Goal: Register for event/course

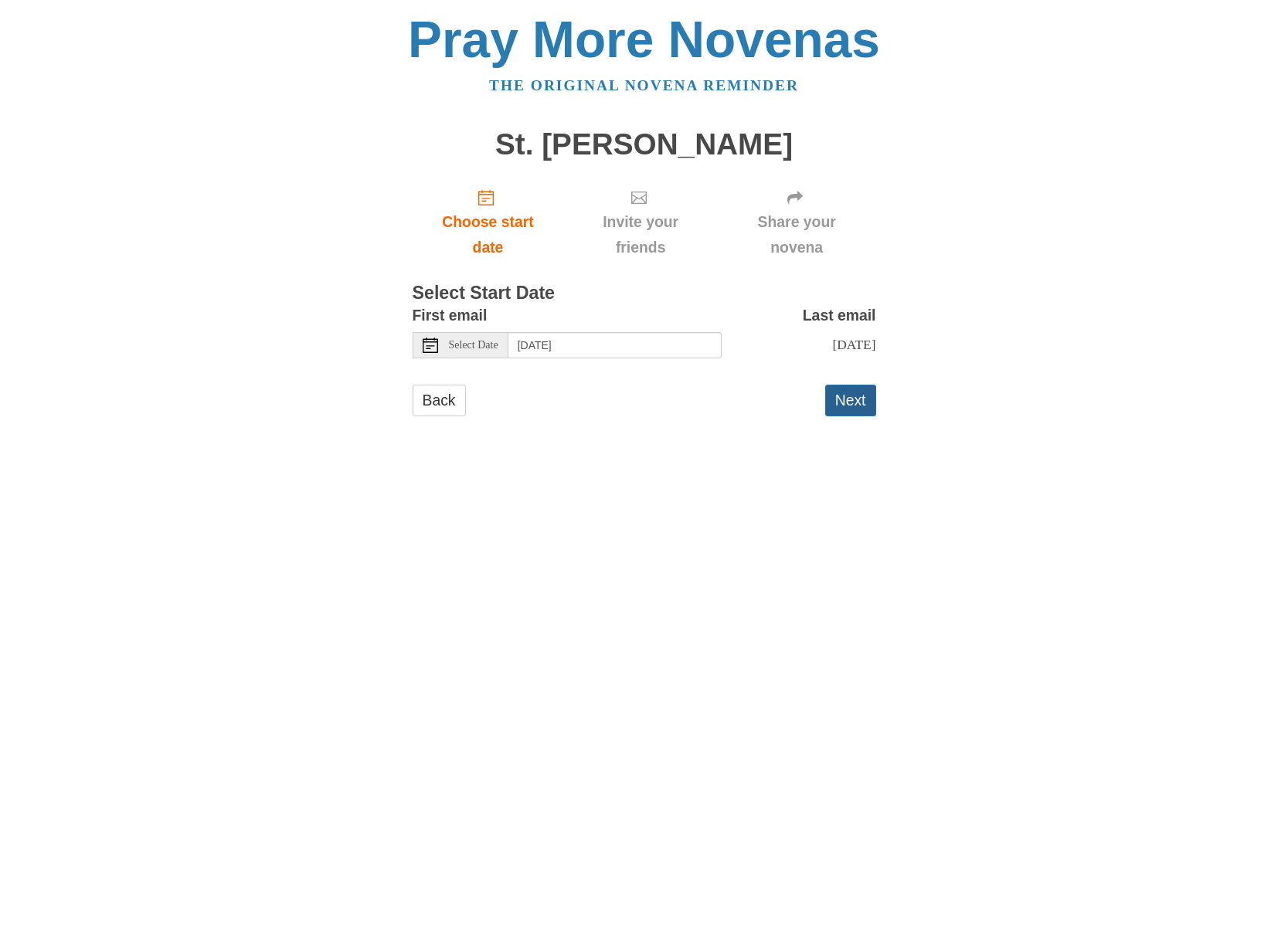
click at [848, 401] on button "Next" at bounding box center [850, 401] width 51 height 31
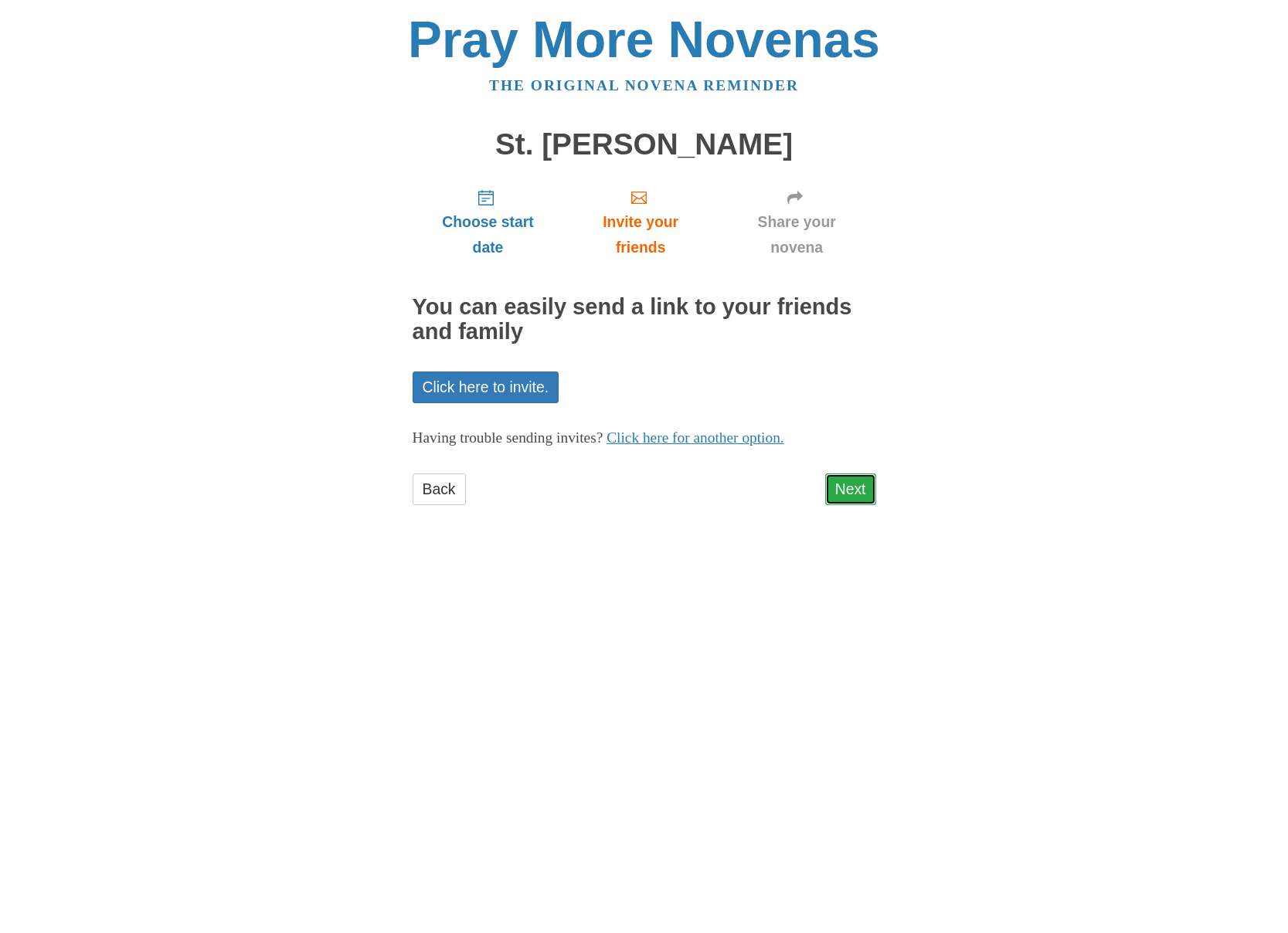
click at [869, 489] on link "Next" at bounding box center [850, 489] width 51 height 31
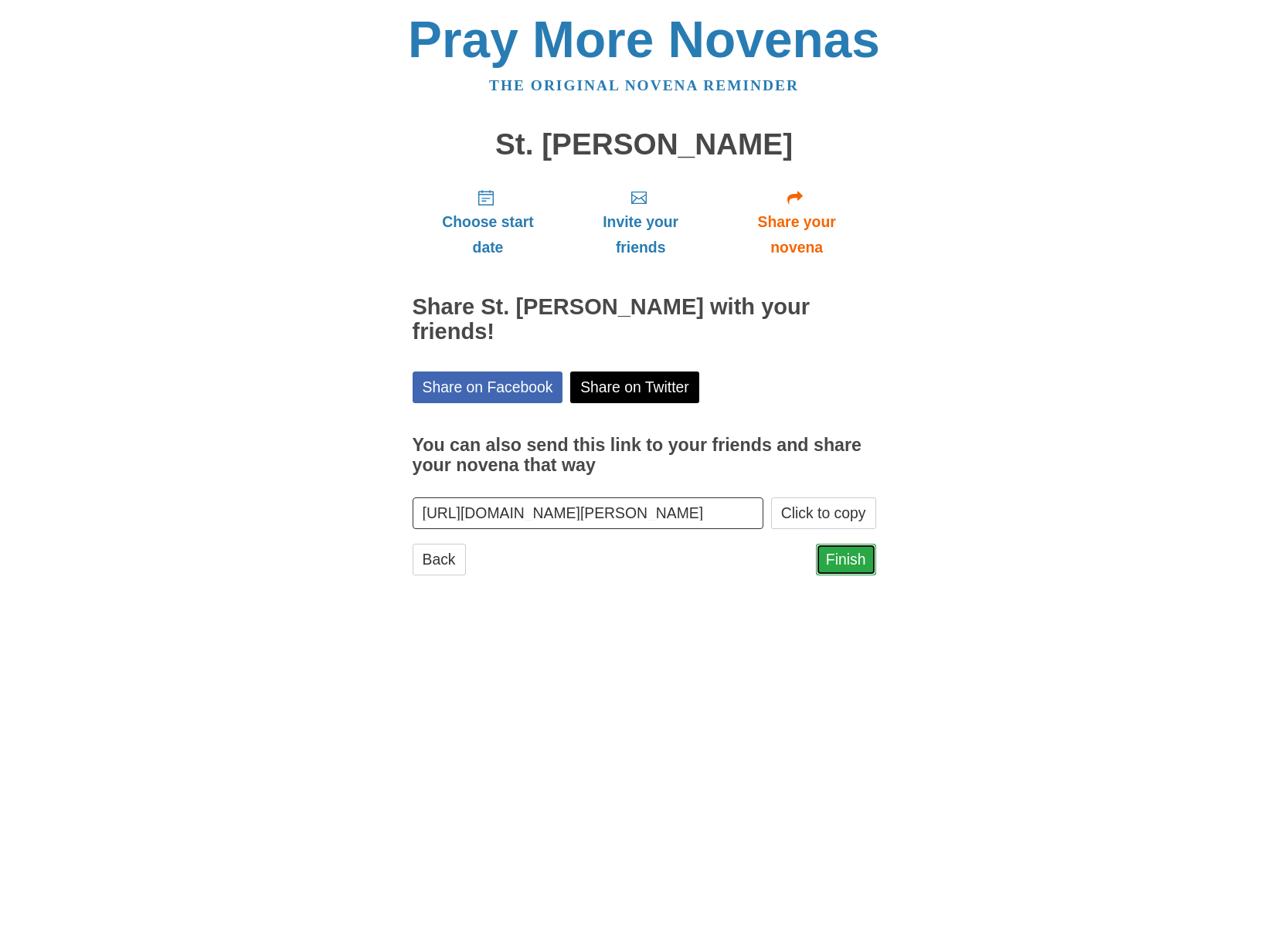
click at [845, 553] on link "Finish" at bounding box center [846, 559] width 60 height 31
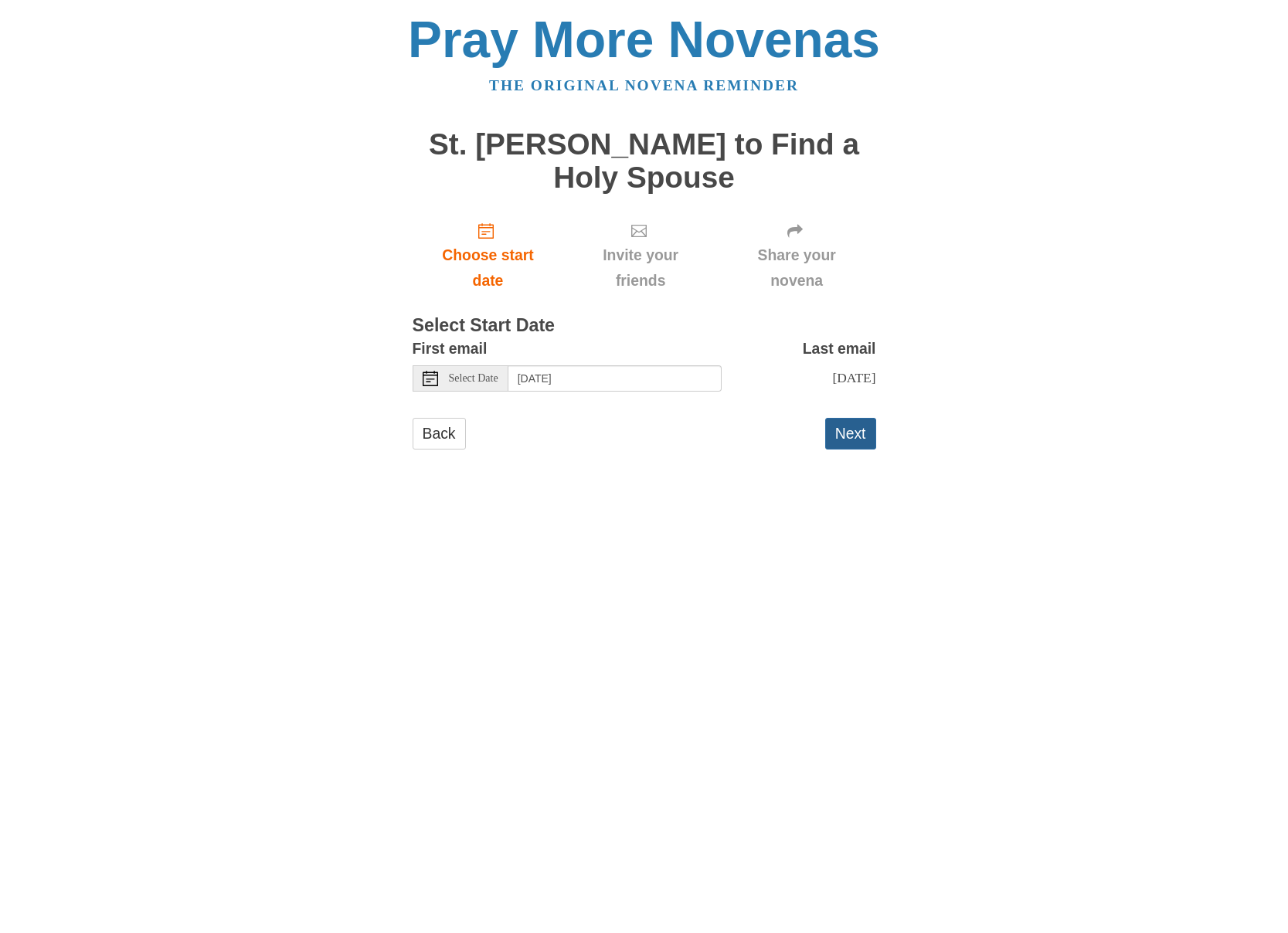
click at [840, 437] on button "Next" at bounding box center [850, 434] width 51 height 31
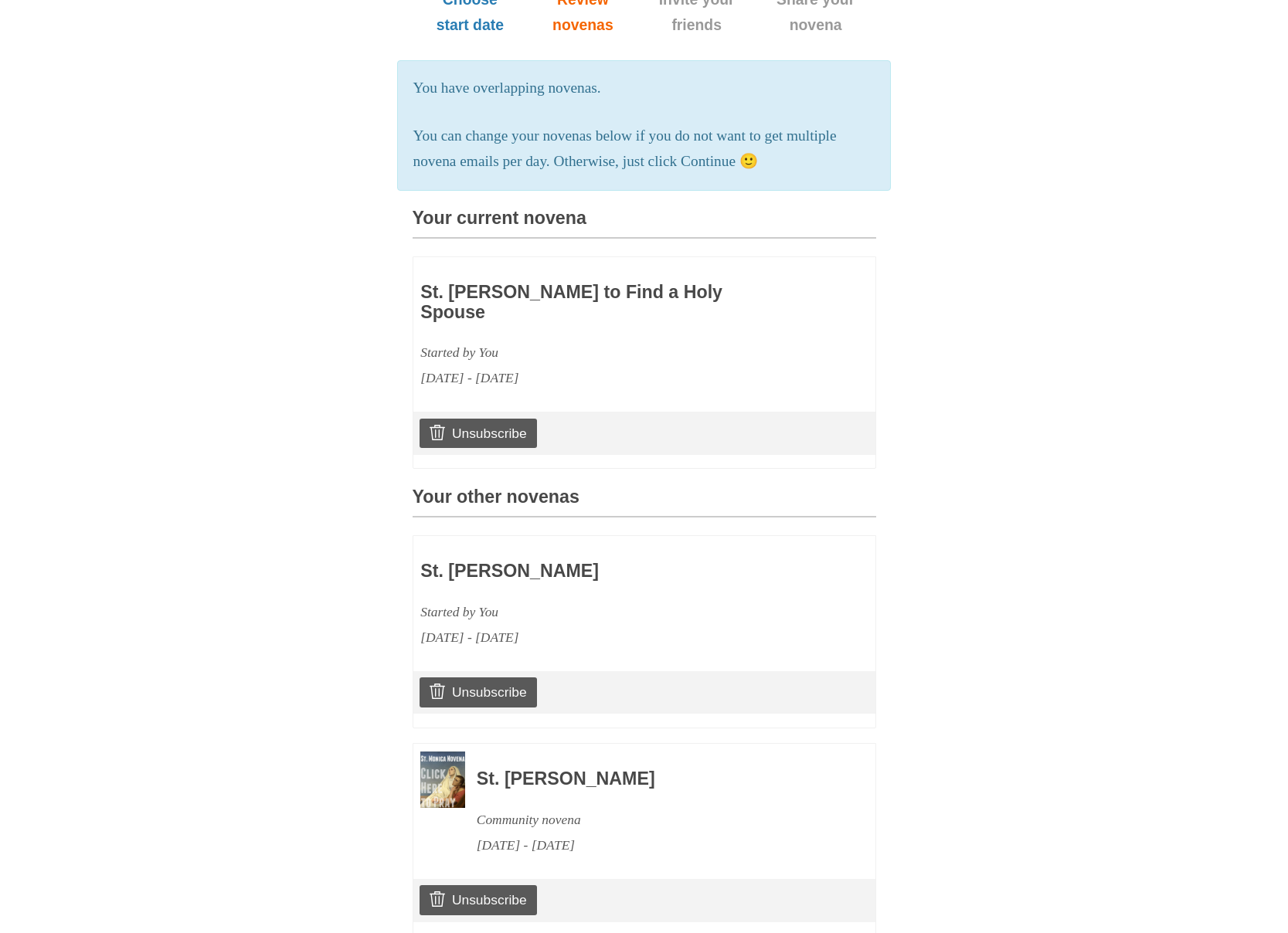
scroll to position [330, 0]
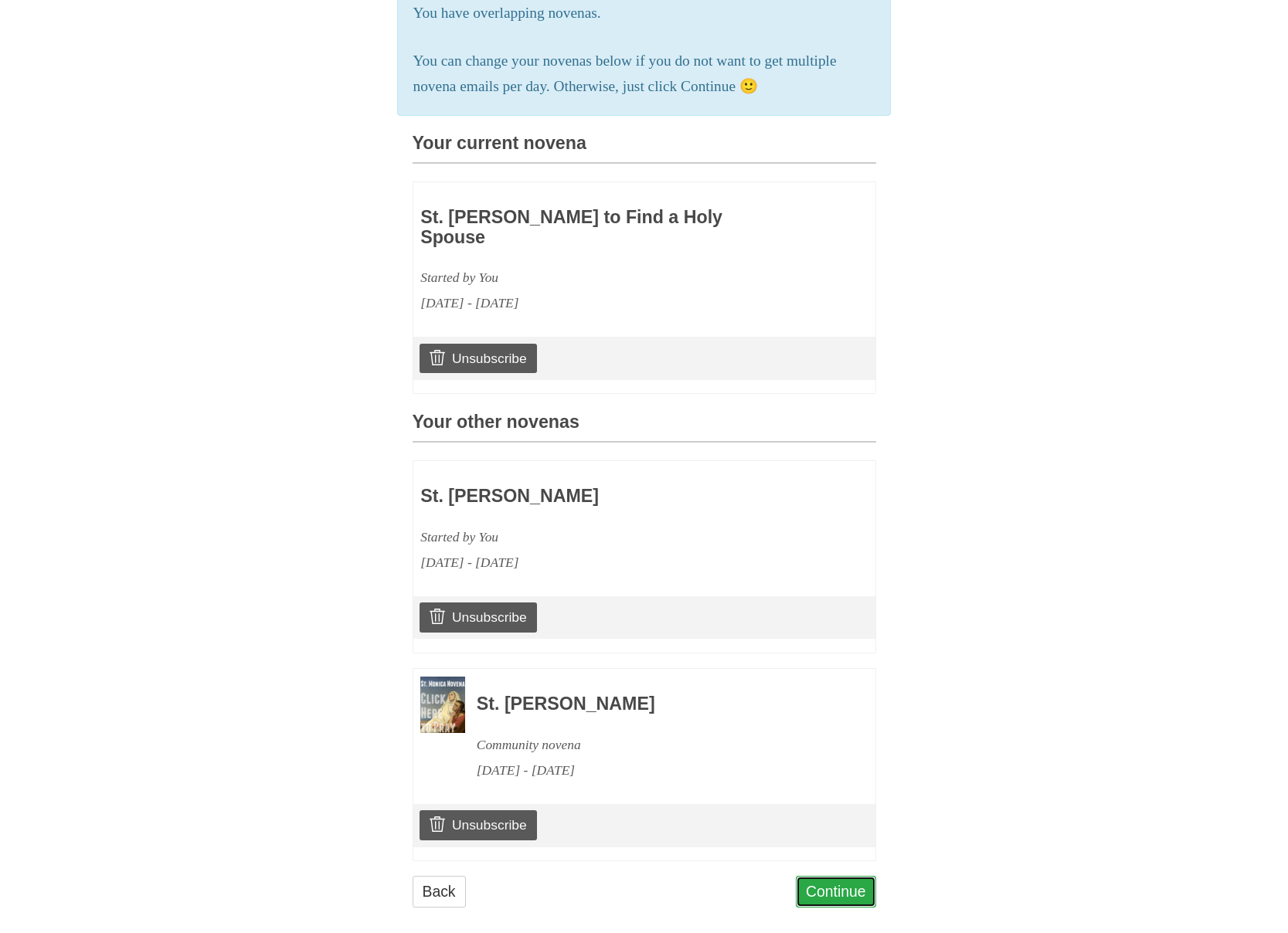
click at [820, 876] on link "Continue" at bounding box center [836, 891] width 80 height 31
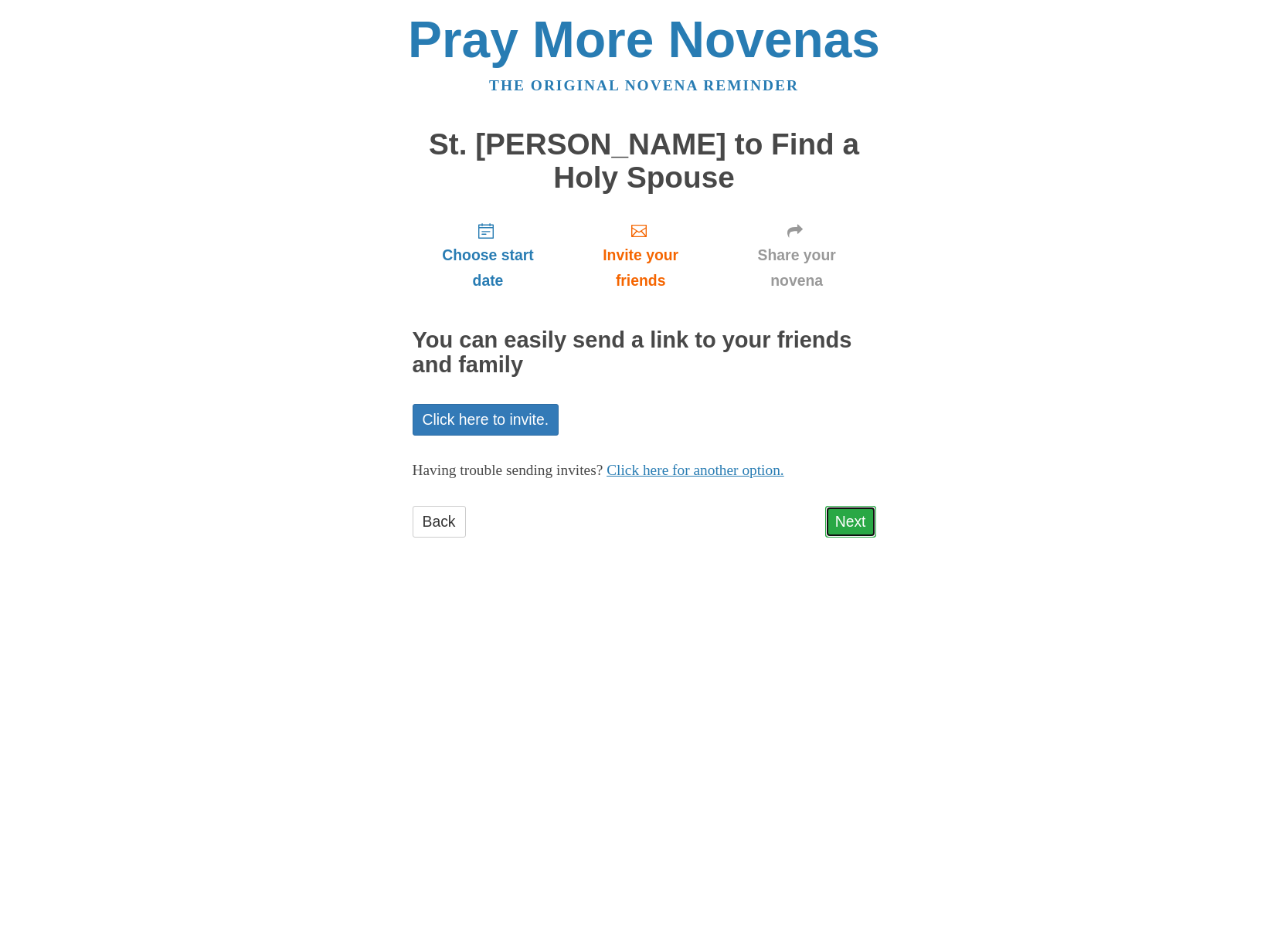
click at [843, 530] on link "Next" at bounding box center [850, 521] width 51 height 31
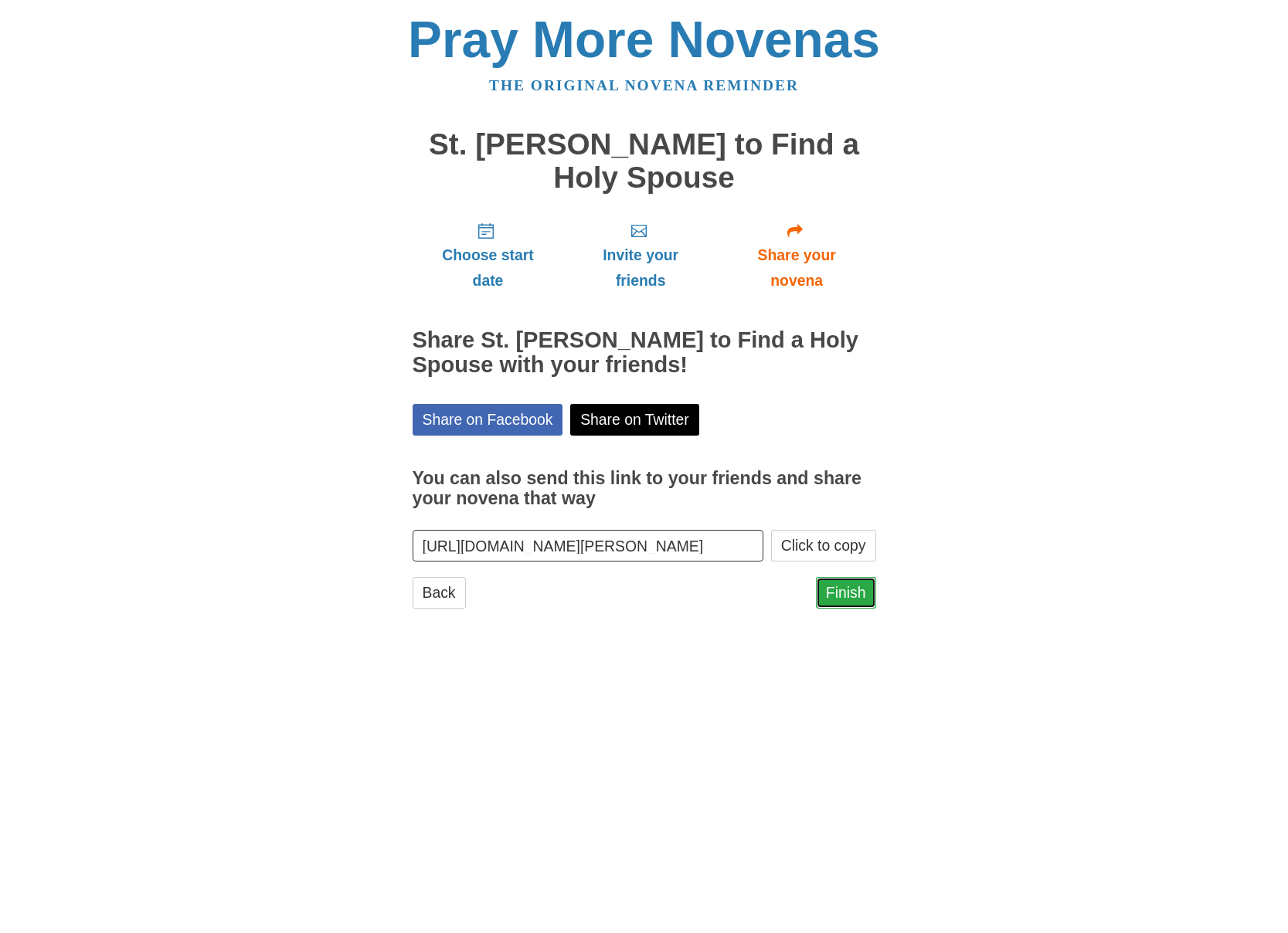
click at [860, 600] on link "Finish" at bounding box center [846, 592] width 60 height 31
